Goal: Submit feedback/report problem

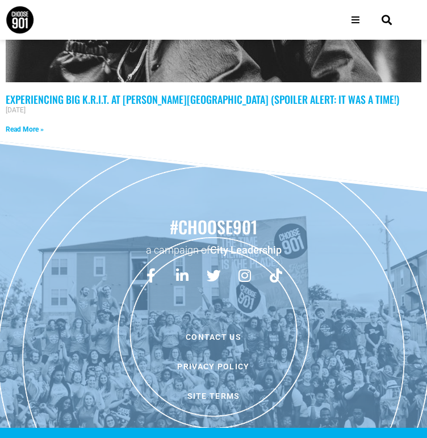
scroll to position [1924, 0]
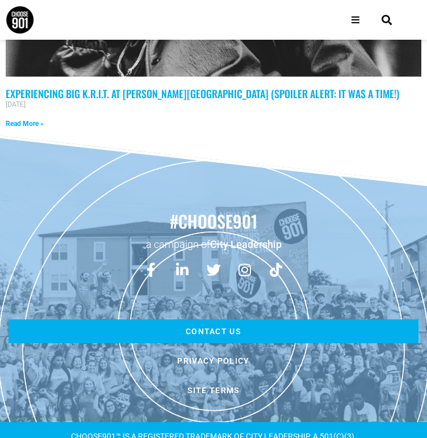
click at [224, 320] on link "Contact us" at bounding box center [214, 332] width 410 height 24
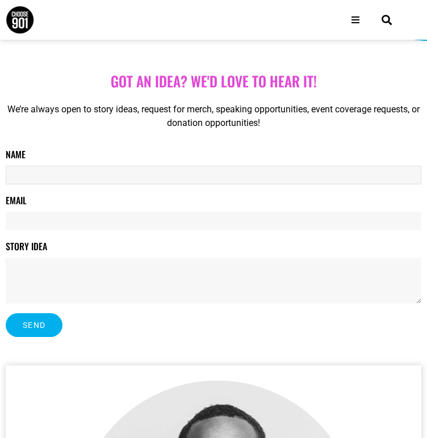
click at [51, 176] on input "Name" at bounding box center [214, 175] width 416 height 19
click at [41, 172] on input "Lisa" at bounding box center [214, 175] width 416 height 19
type input "L"
click at [39, 177] on input "Name" at bounding box center [214, 175] width 416 height 19
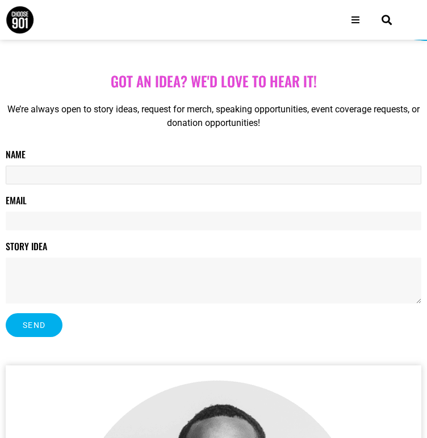
paste input "Lisa Marie"
type input "Lisa Marie"
click at [41, 223] on input "Email" at bounding box center [214, 221] width 416 height 19
type input "pediatricsummit@inovineconferences.com"
click at [77, 276] on textarea "Story Idea" at bounding box center [214, 281] width 416 height 46
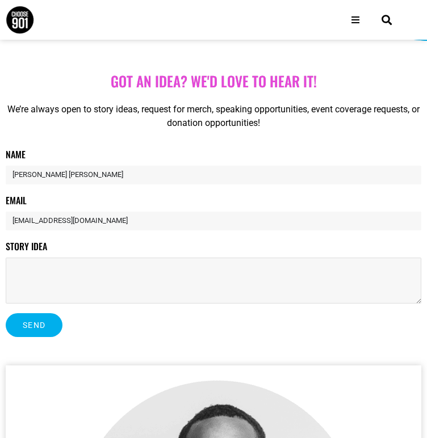
paste textarea "We are delighted to announce the 8th Global Congress on Pediatrics & Neonatal C…"
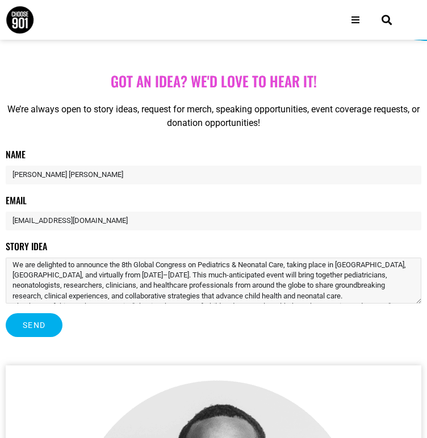
scroll to position [49, 0]
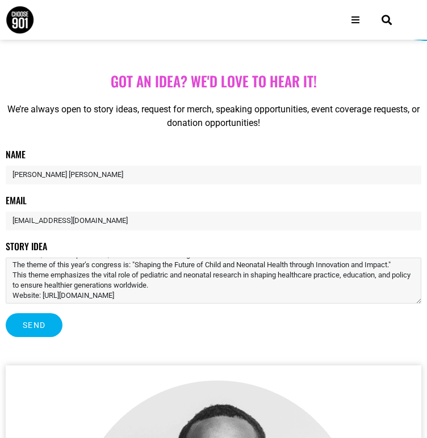
type textarea "We are delighted to announce the 8th Global Congress on Pediatrics & Neonatal C…"
click at [32, 331] on button "Send" at bounding box center [34, 325] width 57 height 24
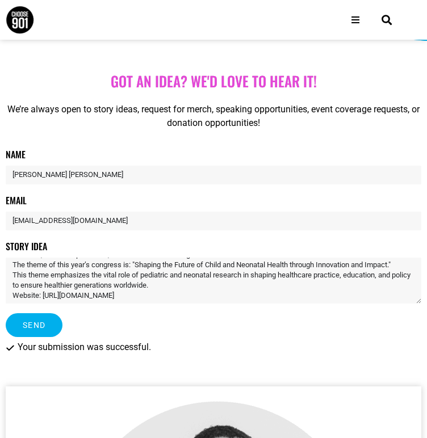
scroll to position [0, 0]
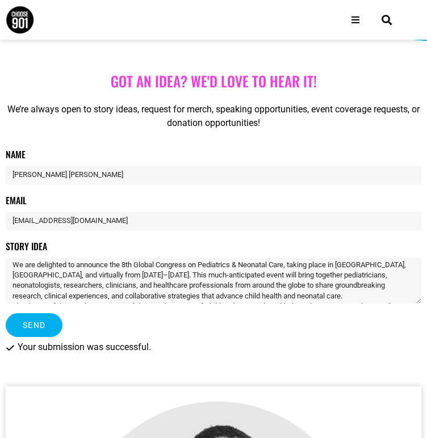
click at [33, 328] on span "Send" at bounding box center [34, 325] width 23 height 8
